Goal: Task Accomplishment & Management: Manage account settings

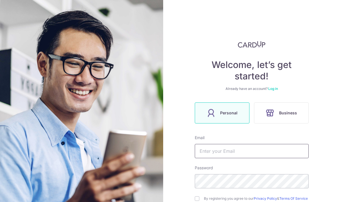
click at [246, 153] on input "text" at bounding box center [252, 151] width 114 height 14
type input "[EMAIL_ADDRESS][DOMAIN_NAME]"
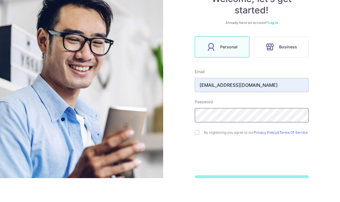
scroll to position [23, 0]
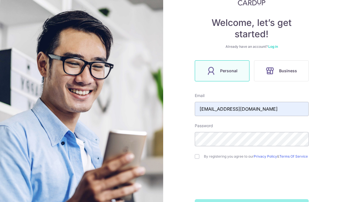
click at [198, 154] on input "checkbox" at bounding box center [197, 156] width 5 height 5
checkbox input "true"
click at [264, 199] on button "Sign up" at bounding box center [252, 206] width 114 height 14
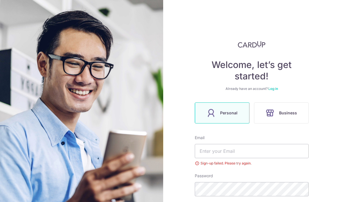
scroll to position [28, 0]
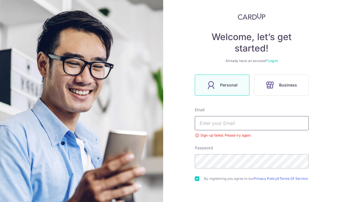
click at [268, 116] on input "text" at bounding box center [252, 123] width 114 height 14
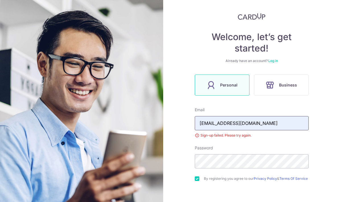
click at [285, 116] on input "[EMAIL_ADDRESS][DOMAIN_NAME]" at bounding box center [252, 123] width 114 height 14
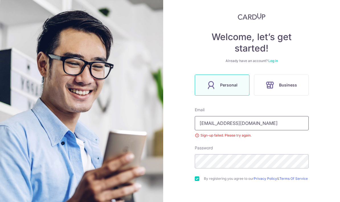
type input "[EMAIL_ADDRESS][DOMAIN_NAME]"
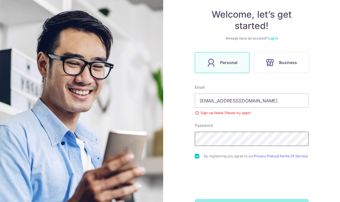
scroll to position [50, 0]
click at [264, 199] on button "Sign up" at bounding box center [252, 206] width 114 height 14
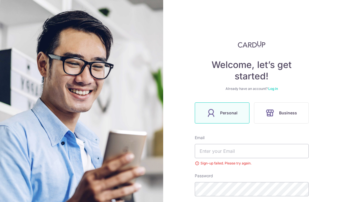
scroll to position [28, 0]
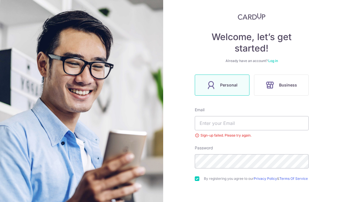
click at [276, 59] on link "Log in" at bounding box center [273, 61] width 10 height 4
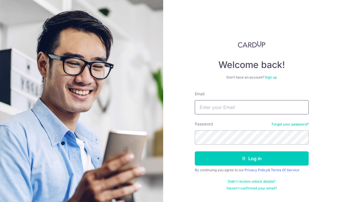
click at [260, 111] on input "Email" at bounding box center [252, 107] width 114 height 14
click at [258, 108] on input "Email" at bounding box center [252, 107] width 114 height 14
click at [319, 73] on div "Welcome back! Don’t have an account? Sign up Email Password Forgot your passwor…" at bounding box center [251, 101] width 177 height 202
click at [286, 113] on input "Email" at bounding box center [252, 107] width 114 height 14
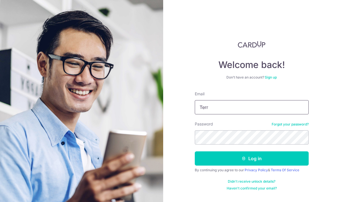
type input "[EMAIL_ADDRESS][DOMAIN_NAME]"
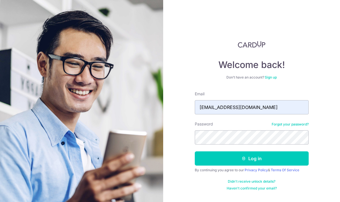
click at [259, 151] on button "Log in" at bounding box center [252, 158] width 114 height 14
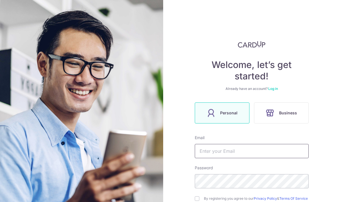
click at [287, 146] on input "text" at bounding box center [252, 151] width 114 height 14
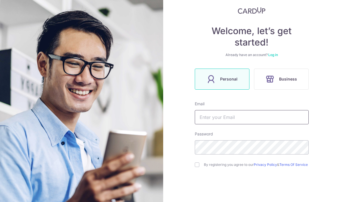
scroll to position [35, 0]
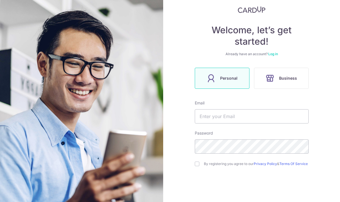
click at [275, 55] on link "Log in" at bounding box center [273, 54] width 10 height 4
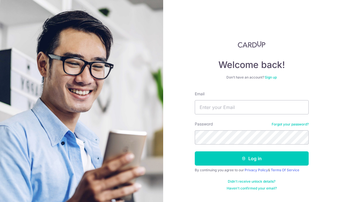
click at [272, 107] on input "Email" at bounding box center [252, 107] width 114 height 14
type input "[EMAIL_ADDRESS][DOMAIN_NAME]"
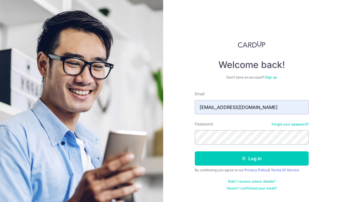
click at [264, 158] on button "Log in" at bounding box center [252, 158] width 114 height 14
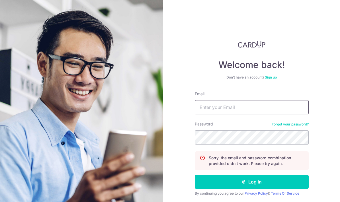
click at [271, 112] on input "Email" at bounding box center [252, 107] width 114 height 14
type input "terrencehzw14@gmail.com"
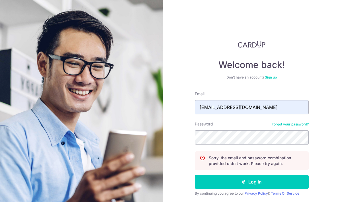
click at [290, 126] on link "Forgot your password?" at bounding box center [290, 124] width 37 height 5
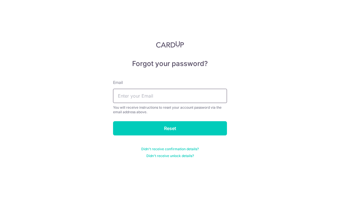
click at [200, 100] on input "text" at bounding box center [170, 96] width 114 height 14
type input "[EMAIL_ADDRESS][DOMAIN_NAME]"
click at [205, 128] on input "Reset" at bounding box center [170, 128] width 114 height 14
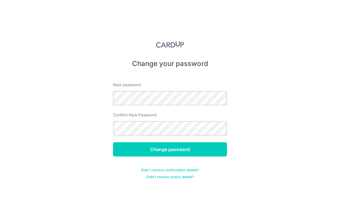
click at [194, 153] on input "Change password" at bounding box center [170, 149] width 114 height 14
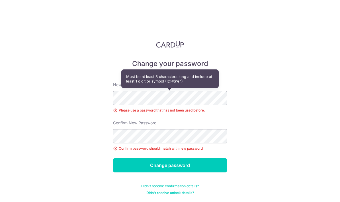
click at [268, 143] on div "Change your password New password Please use a password that has not been used …" at bounding box center [170, 101] width 340 height 202
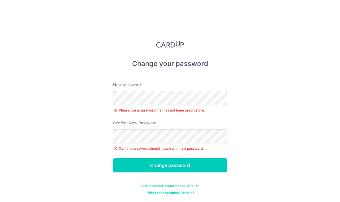
click at [273, 144] on div "Change your password New password Please use a password that has not been used …" at bounding box center [170, 101] width 340 height 202
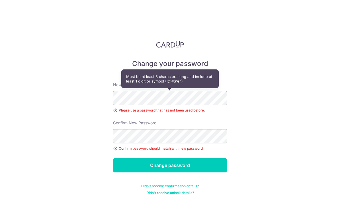
click at [281, 91] on div "Change your password New password Please use a password that has not been used …" at bounding box center [170, 101] width 340 height 202
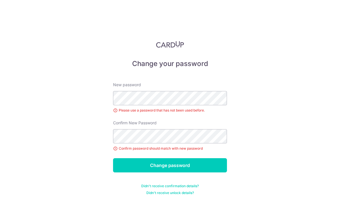
click at [197, 158] on input "Change password" at bounding box center [170, 165] width 114 height 14
